Goal: Navigation & Orientation: Find specific page/section

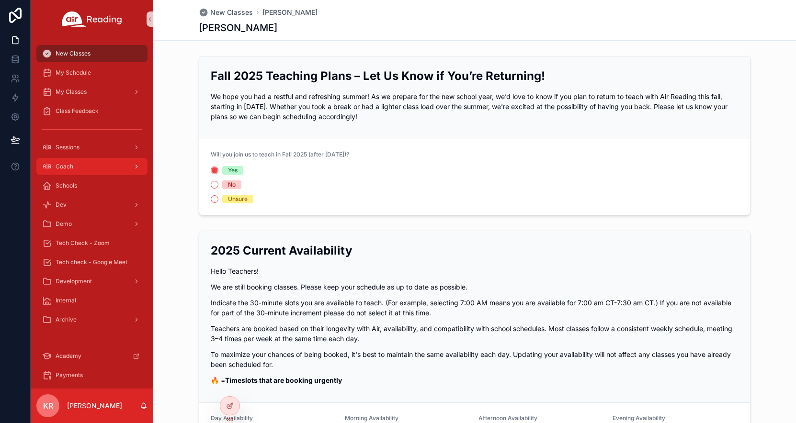
click at [74, 166] on div "Coach" at bounding box center [92, 166] width 100 height 15
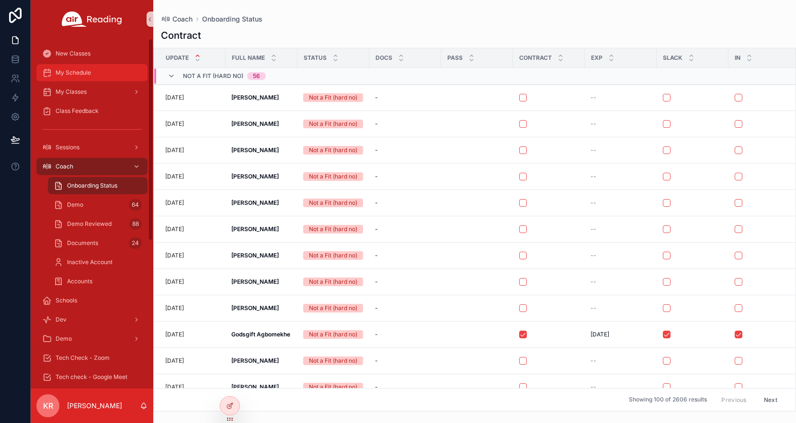
click at [103, 79] on div "My Schedule" at bounding box center [92, 72] width 100 height 15
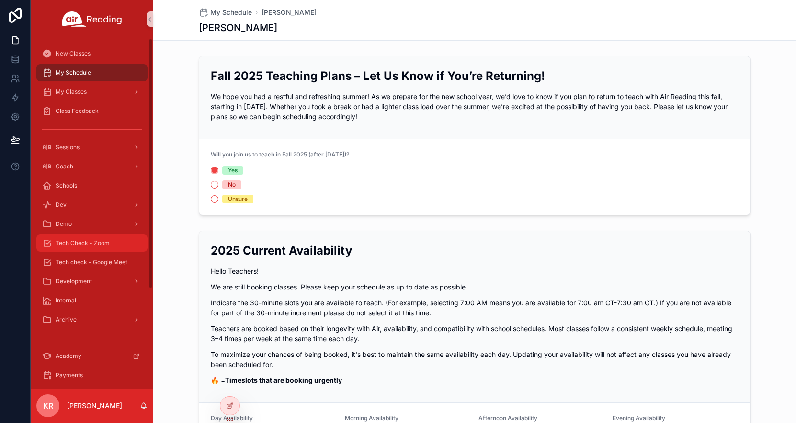
click at [86, 248] on div "Tech Check - Zoom" at bounding box center [92, 243] width 100 height 15
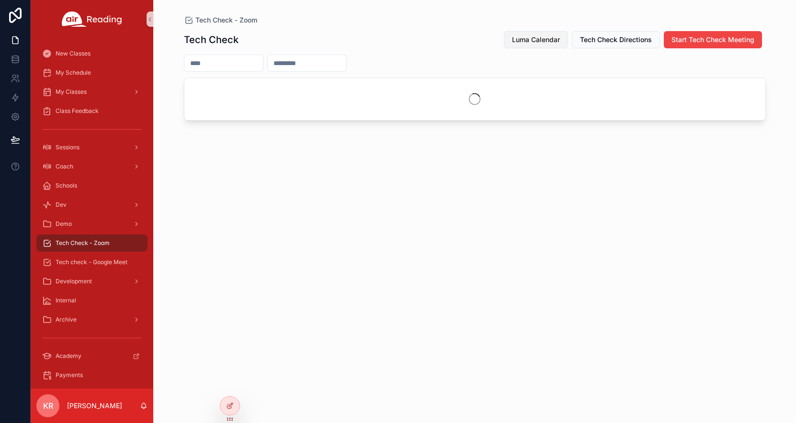
click at [531, 42] on span "Luma Calendar" at bounding box center [536, 40] width 48 height 10
